Goal: Communication & Community: Connect with others

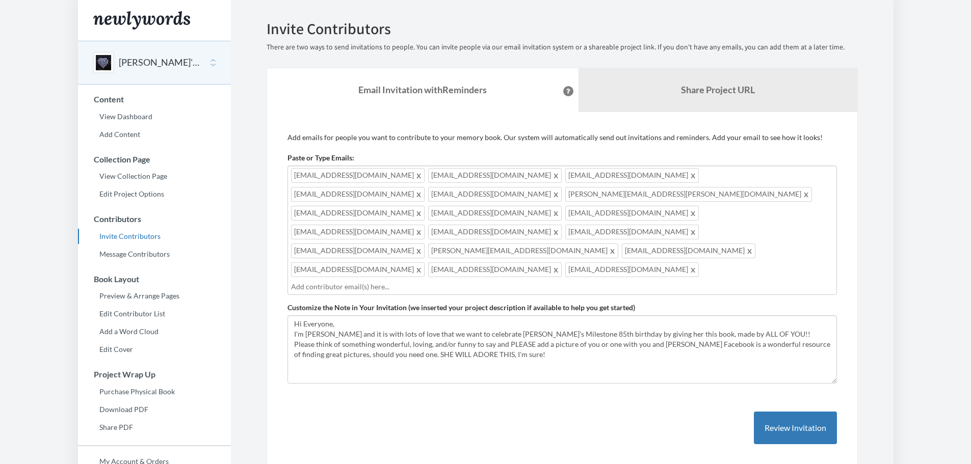
click at [396, 281] on input "text" at bounding box center [561, 286] width 540 height 11
type input "[EMAIL_ADDRESS][DOMAIN_NAME]"
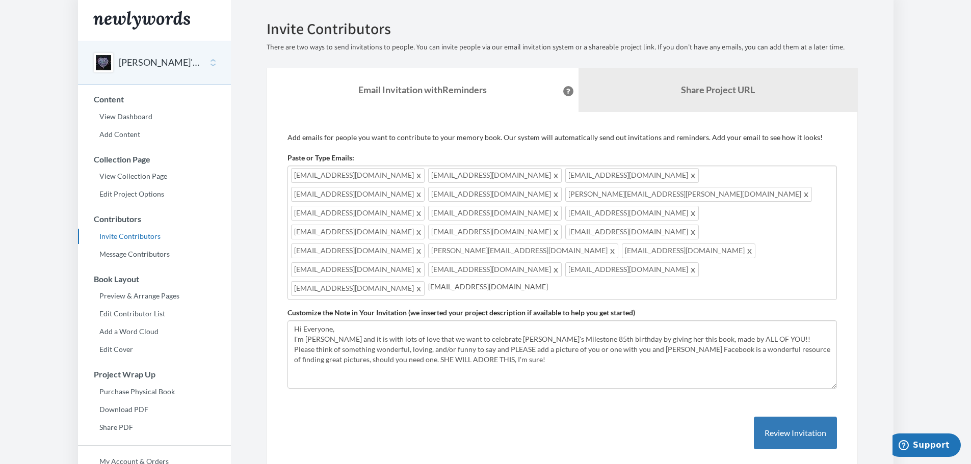
type input "[EMAIL_ADDRESS][DOMAIN_NAME]"
type input "mariaangel"
drag, startPoint x: 614, startPoint y: 231, endPoint x: 575, endPoint y: 233, distance: 38.8
click at [575, 233] on div "[EMAIL_ADDRESS][DOMAIN_NAME] [EMAIL_ADDRESS][DOMAIN_NAME] [EMAIL_ADDRESS][DOMAI…" at bounding box center [561, 233] width 549 height 135
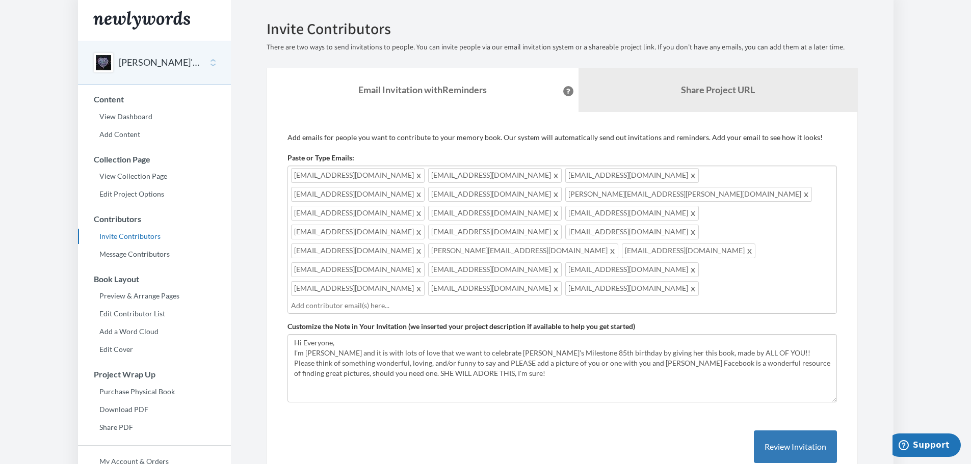
click at [718, 236] on div "[EMAIL_ADDRESS][DOMAIN_NAME] [EMAIL_ADDRESS][DOMAIN_NAME] [EMAIL_ADDRESS][DOMAI…" at bounding box center [561, 240] width 549 height 148
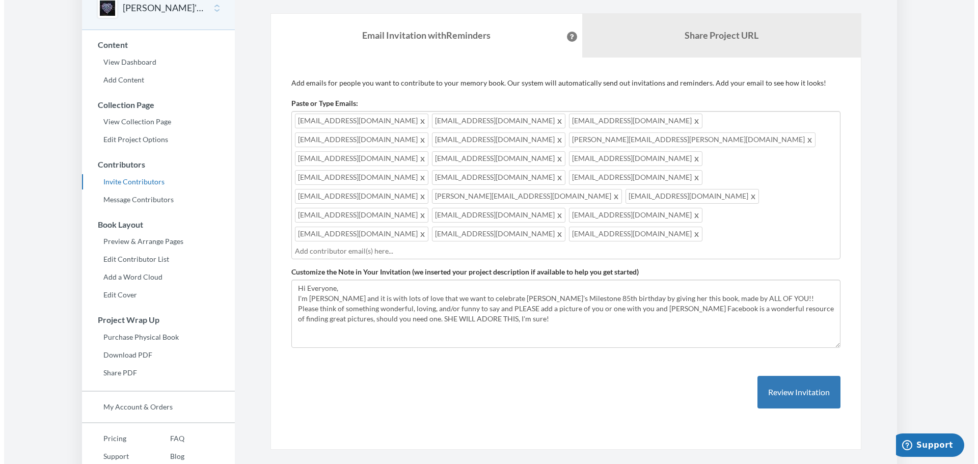
scroll to position [93, 0]
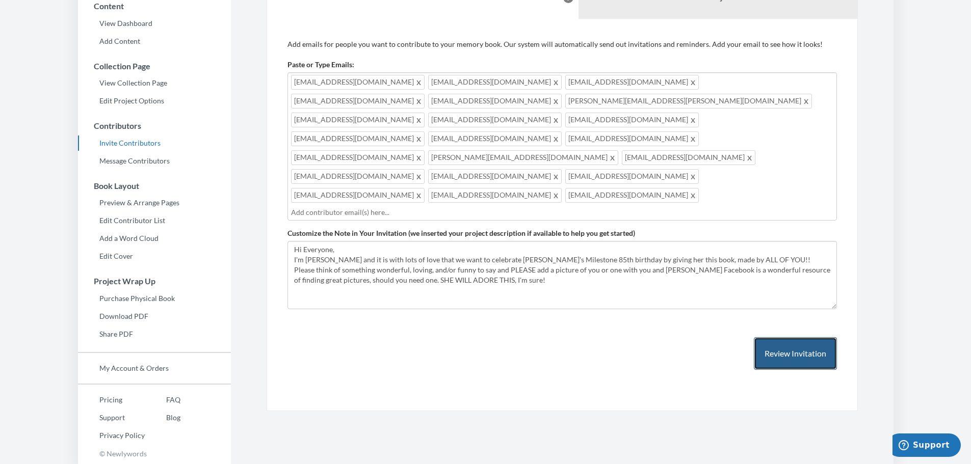
click at [778, 337] on button "Review Invitation" at bounding box center [795, 353] width 83 height 33
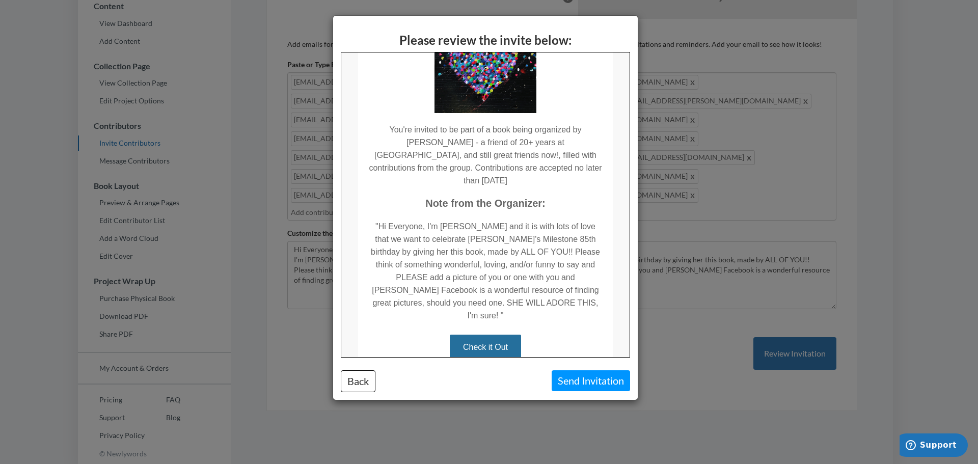
scroll to position [170, 0]
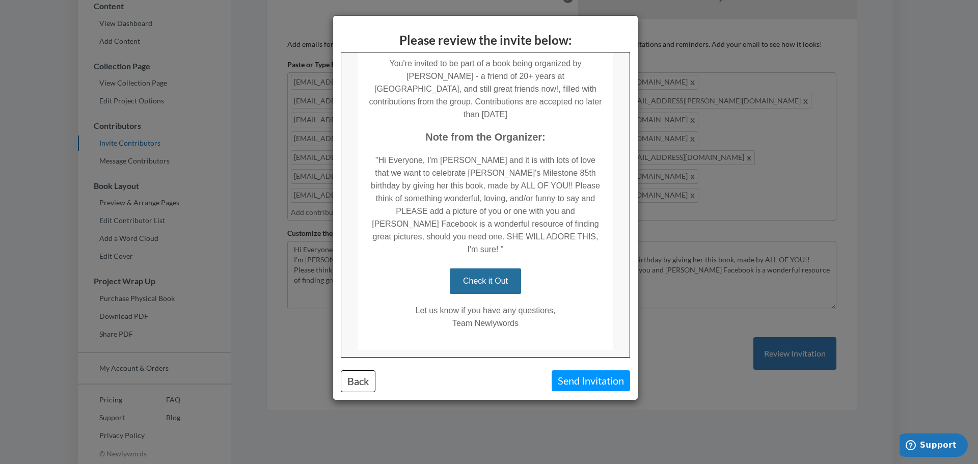
click at [692, 311] on div "Please review the invite below: Back Send Invitation" at bounding box center [489, 232] width 978 height 464
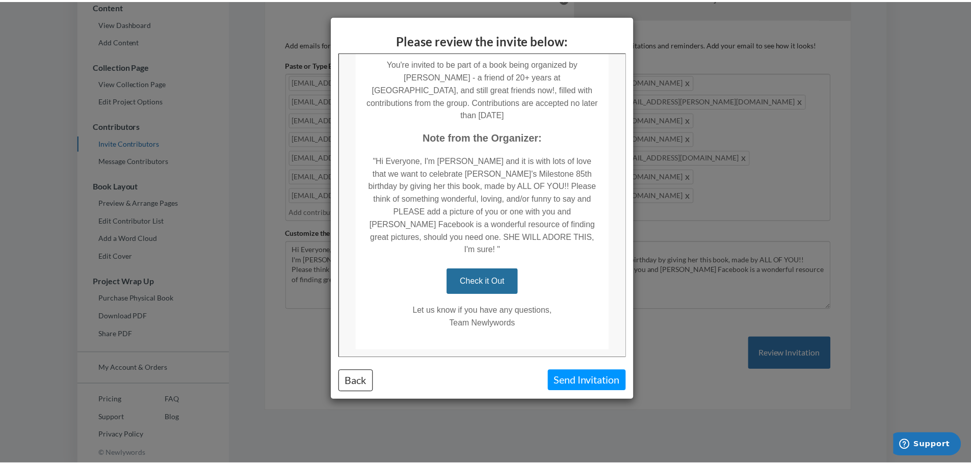
scroll to position [0, 0]
